Goal: Task Accomplishment & Management: Use online tool/utility

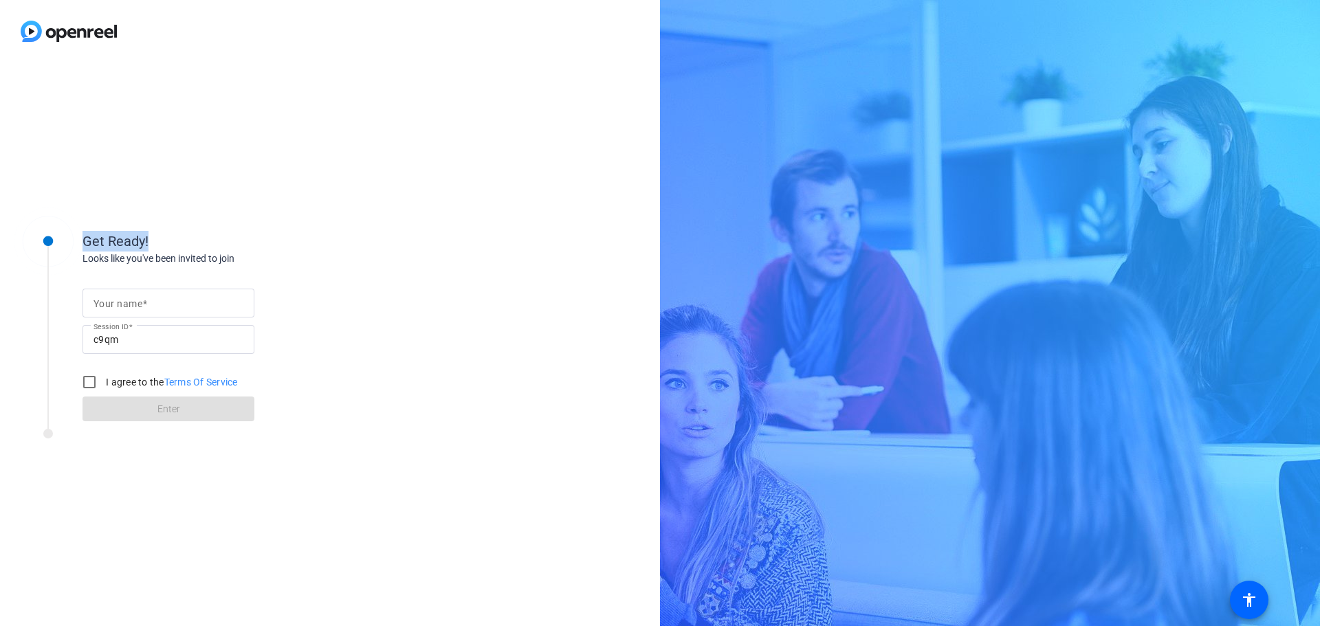
drag, startPoint x: 0, startPoint y: 0, endPoint x: 42, endPoint y: 150, distance: 155.7
click at [42, 150] on div "Get Ready! Looks like you've been invited to join Your name Session ID c9qm I a…" at bounding box center [330, 345] width 660 height 564
click at [113, 300] on mat-label "Your name" at bounding box center [118, 303] width 49 height 11
click at [113, 300] on input "Your name" at bounding box center [169, 303] width 150 height 17
type input "Conny"
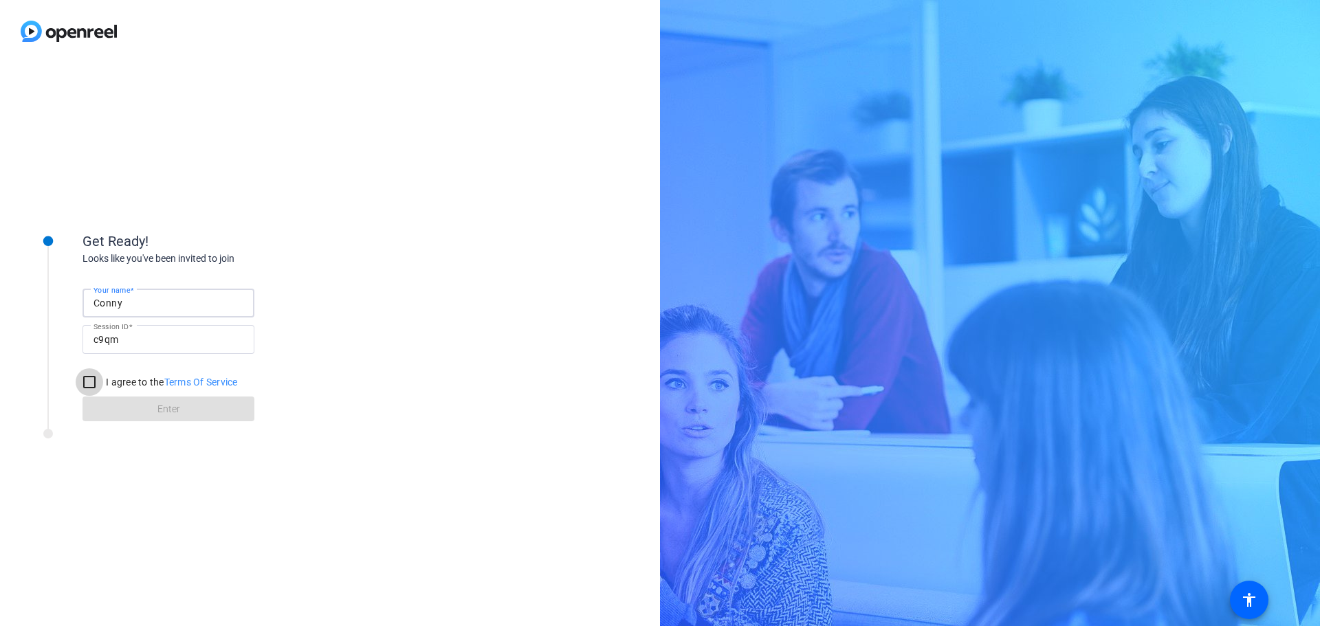
click at [89, 381] on input "I agree to the Terms Of Service" at bounding box center [90, 383] width 28 height 28
checkbox input "true"
click at [120, 409] on span at bounding box center [169, 409] width 172 height 33
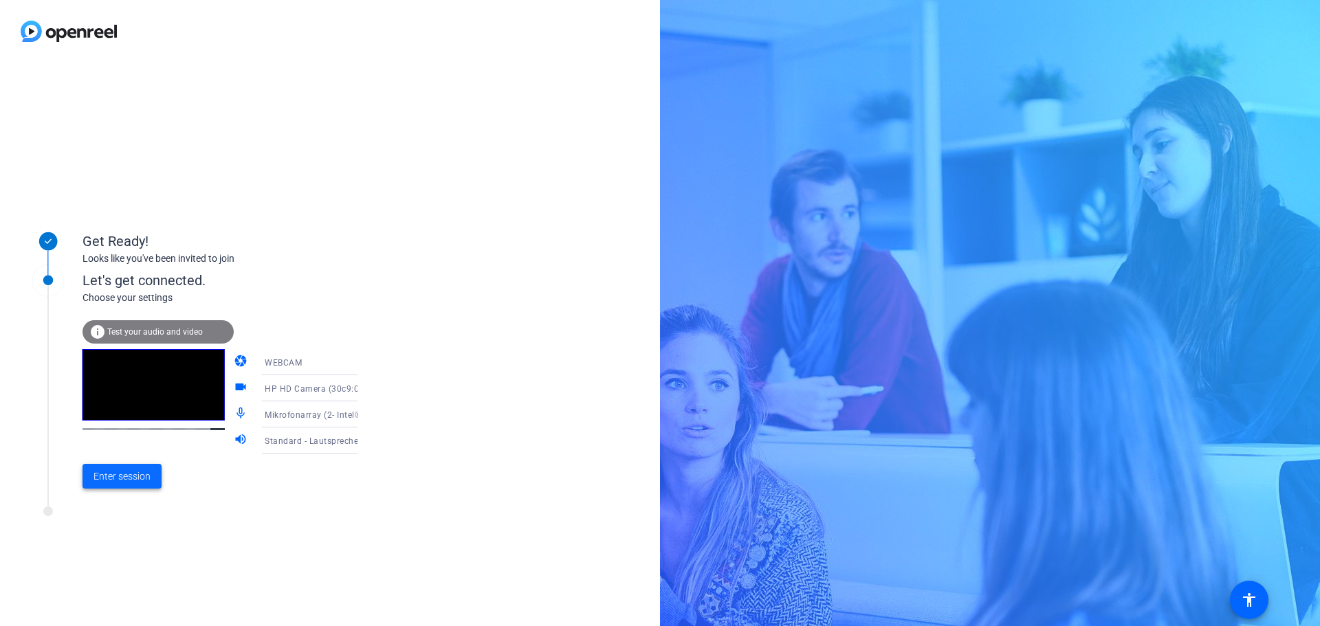
click at [121, 477] on span "Enter session" at bounding box center [122, 477] width 57 height 14
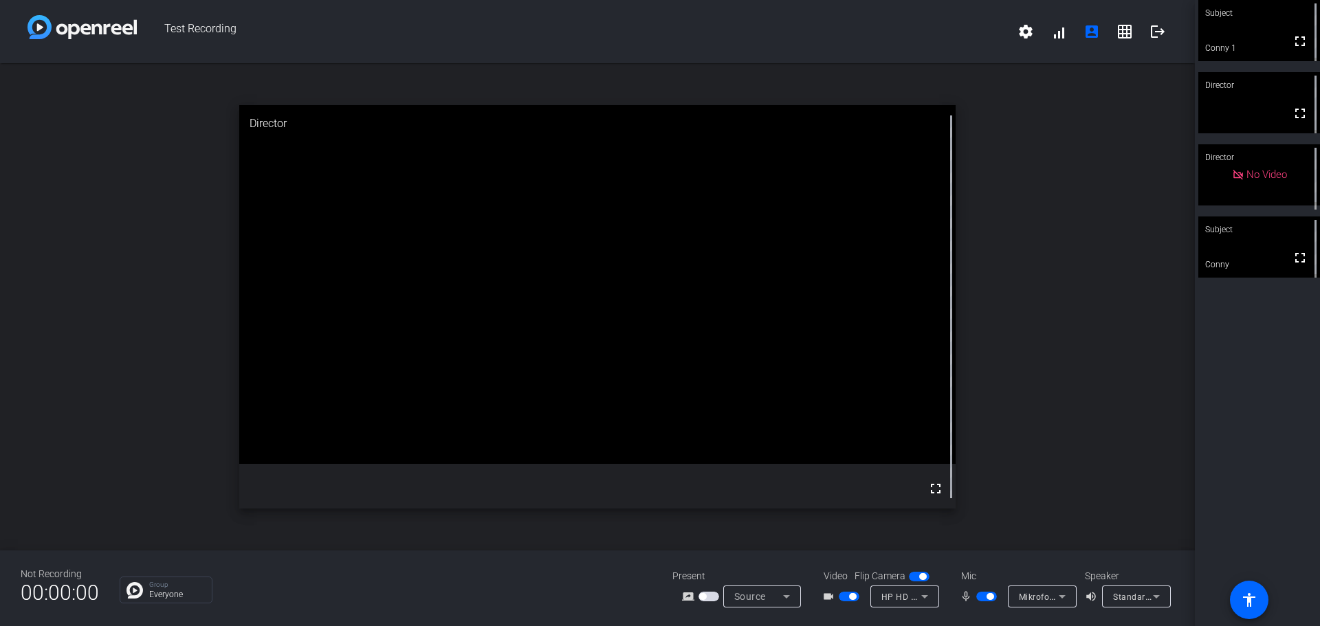
click at [1212, 244] on video at bounding box center [1260, 247] width 122 height 61
